Goal: Task Accomplishment & Management: Complete application form

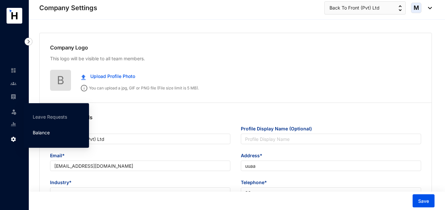
click at [41, 133] on link "Balance" at bounding box center [41, 133] width 17 height 6
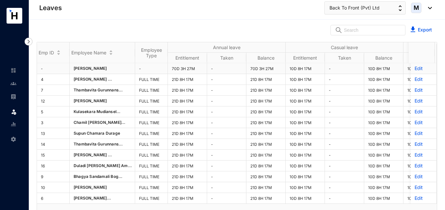
click at [415, 69] on p "Edit" at bounding box center [424, 68] width 18 height 7
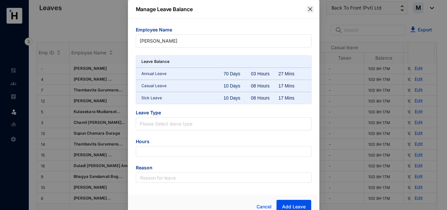
click at [310, 9] on icon "close" at bounding box center [310, 9] width 5 height 5
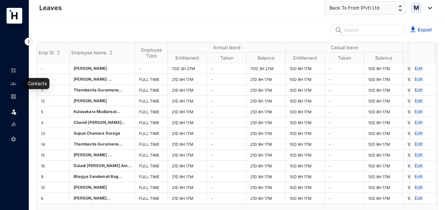
click at [15, 84] on img at bounding box center [13, 84] width 6 height 6
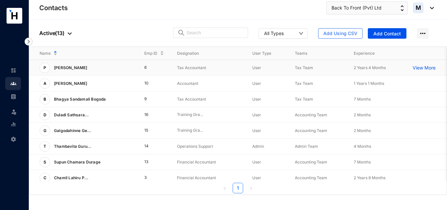
click at [90, 70] on p "[PERSON_NAME]" at bounding box center [70, 68] width 40 height 10
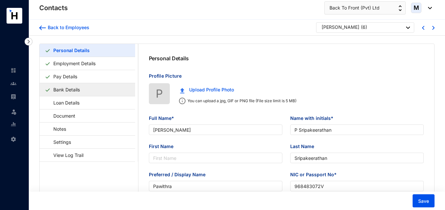
type input "[PERSON_NAME]"
type input "P Sripakeerathan"
type input "Sripakeerathan"
type input "Pawithra"
type input "968483072V"
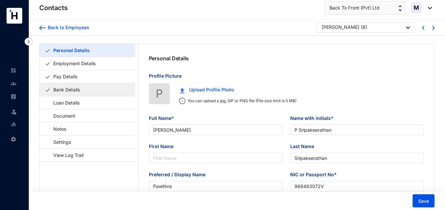
type input "777252294"
type input "[STREET_ADDRESS]"
type input "[DATE]"
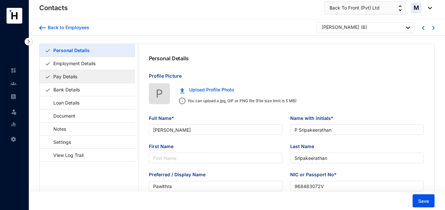
click at [76, 81] on link "Pay Details" at bounding box center [65, 76] width 29 height 13
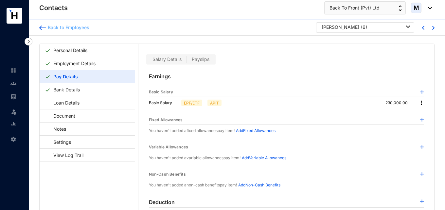
click at [44, 25] on div at bounding box center [42, 27] width 7 height 7
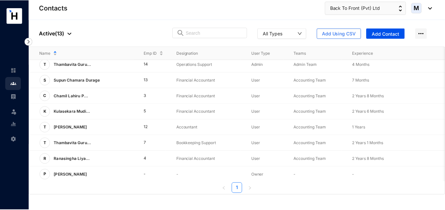
scroll to position [88, 0]
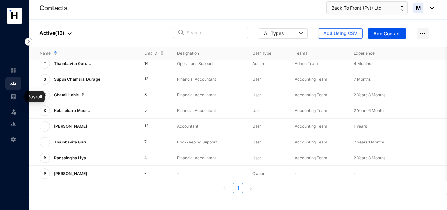
click at [14, 100] on link at bounding box center [18, 96] width 16 height 7
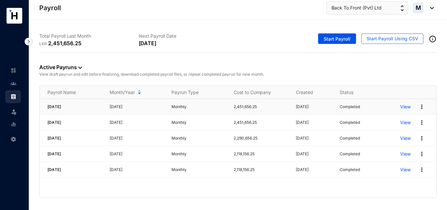
click at [408, 109] on p "View" at bounding box center [405, 106] width 10 height 7
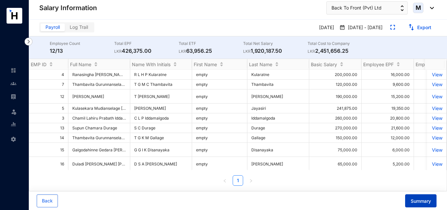
click at [416, 204] on button "Summary" at bounding box center [420, 200] width 31 height 13
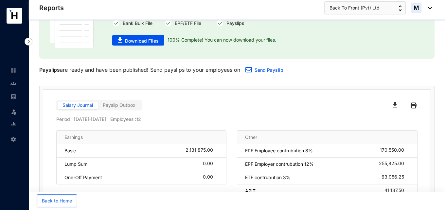
scroll to position [12, 0]
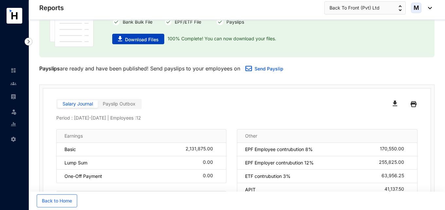
click at [155, 37] on span "Download Files" at bounding box center [142, 39] width 34 height 7
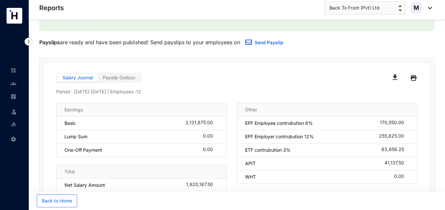
scroll to position [66, 0]
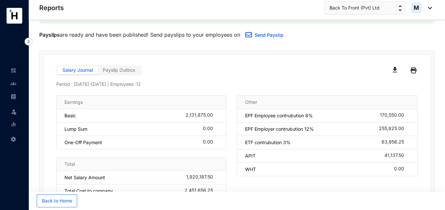
click at [12, 84] on img at bounding box center [13, 84] width 6 height 6
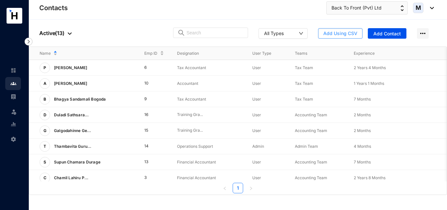
click at [338, 34] on span "Add Using CSV" at bounding box center [340, 33] width 34 height 7
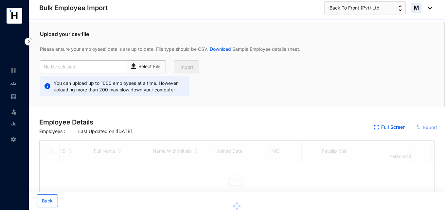
checkbox input "true"
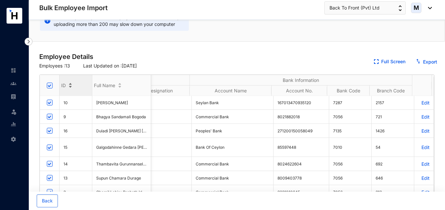
scroll to position [15, 406]
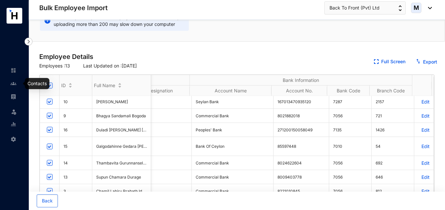
click at [16, 83] on img at bounding box center [13, 84] width 6 height 6
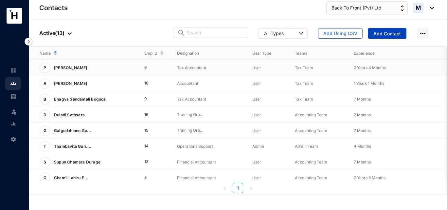
click at [383, 35] on span "Add Contact" at bounding box center [387, 33] width 27 height 7
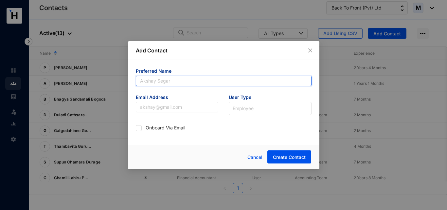
click at [233, 79] on input "text" at bounding box center [224, 81] width 176 height 10
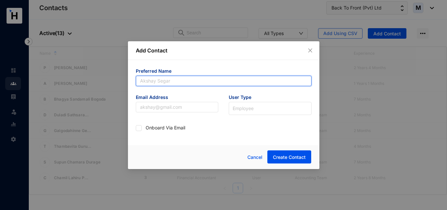
paste input "Yoshani Baduge"
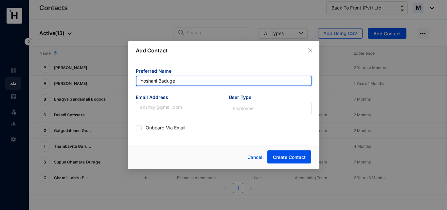
type input "Yoshani Baduge"
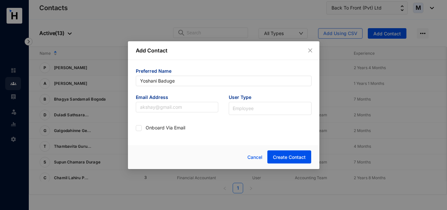
click at [178, 112] on div "Email Address" at bounding box center [177, 108] width 93 height 29
click at [177, 111] on input "text" at bounding box center [177, 107] width 83 height 10
paste input "[PERSON_NAME][EMAIL_ADDRESS][DOMAIN_NAME]"
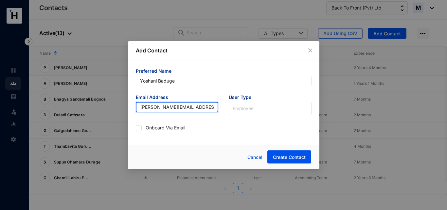
type input "[PERSON_NAME][EMAIL_ADDRESS][DOMAIN_NAME]"
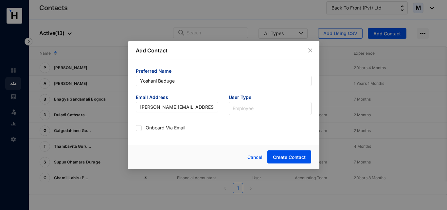
click at [162, 141] on div "Add Contact Preferred Name [PERSON_NAME] Email Address [EMAIL_ADDRESS][DOMAIN_N…" at bounding box center [224, 105] width 192 height 128
click at [239, 112] on span at bounding box center [270, 108] width 75 height 12
click at [244, 124] on div "Admin" at bounding box center [270, 122] width 72 height 7
click at [138, 130] on span at bounding box center [139, 128] width 6 height 6
click at [138, 130] on input "checkbox" at bounding box center [138, 127] width 5 height 5
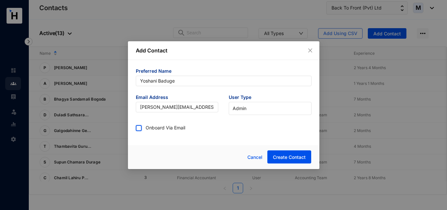
checkbox input "true"
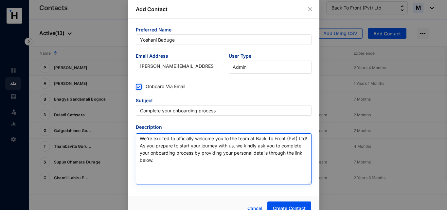
scroll to position [10, 0]
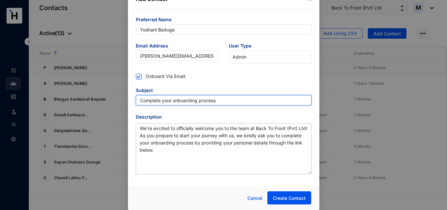
click at [138, 101] on input "Complete your onboarding process" at bounding box center [224, 100] width 176 height 10
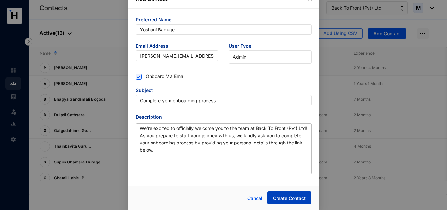
click at [280, 199] on span "Create Contact" at bounding box center [289, 198] width 33 height 7
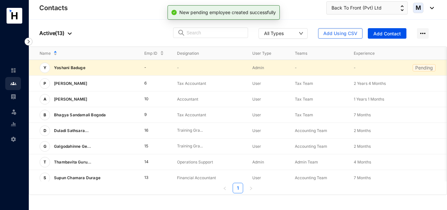
click at [193, 71] on p "-" at bounding box center [209, 67] width 65 height 7
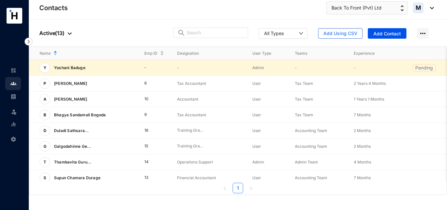
click at [409, 68] on td "Pending" at bounding box center [431, 68] width 59 height 16
click at [421, 67] on p "Pending" at bounding box center [424, 67] width 18 height 7
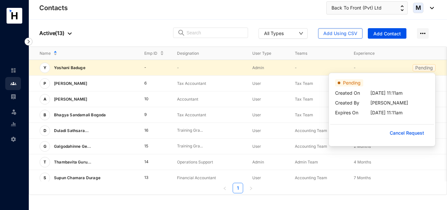
click at [73, 68] on p "Yoshani Baduge" at bounding box center [69, 68] width 38 height 10
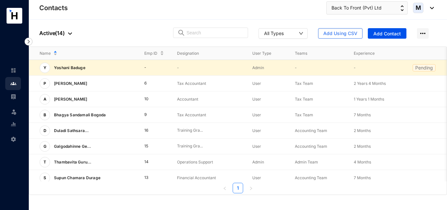
click at [428, 67] on p "Pending" at bounding box center [424, 67] width 18 height 7
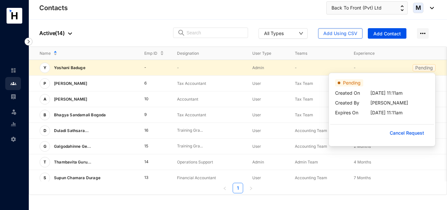
click at [70, 67] on p "Yoshani Baduge" at bounding box center [69, 68] width 38 height 10
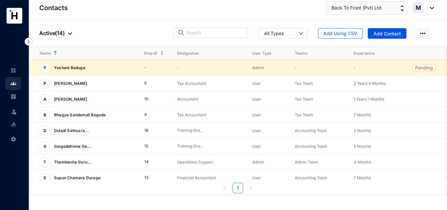
click at [46, 68] on span "Y" at bounding box center [45, 68] width 10 height 10
click at [42, 71] on span "Y" at bounding box center [45, 68] width 10 height 10
click at [259, 65] on span "Admin" at bounding box center [258, 67] width 12 height 5
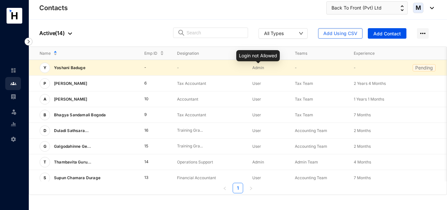
click at [259, 67] on span "Admin" at bounding box center [258, 67] width 12 height 5
click at [417, 66] on p "Pending" at bounding box center [424, 67] width 18 height 7
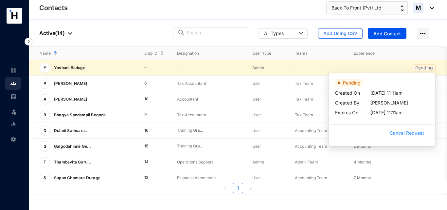
click at [405, 134] on span "Cancel Request" at bounding box center [407, 132] width 34 height 7
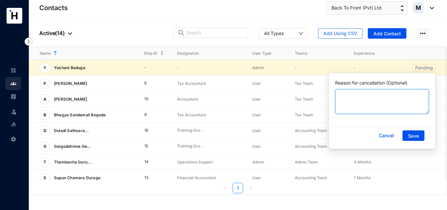
click at [392, 107] on textarea "Reason for cancellation (Optional)" at bounding box center [382, 101] width 94 height 25
type textarea "tggg"
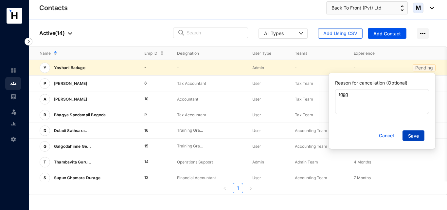
click at [409, 134] on span "Save" at bounding box center [413, 136] width 11 height 7
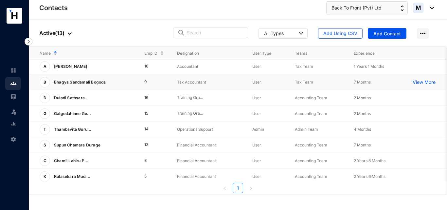
scroll to position [0, 0]
